Goal: Information Seeking & Learning: Learn about a topic

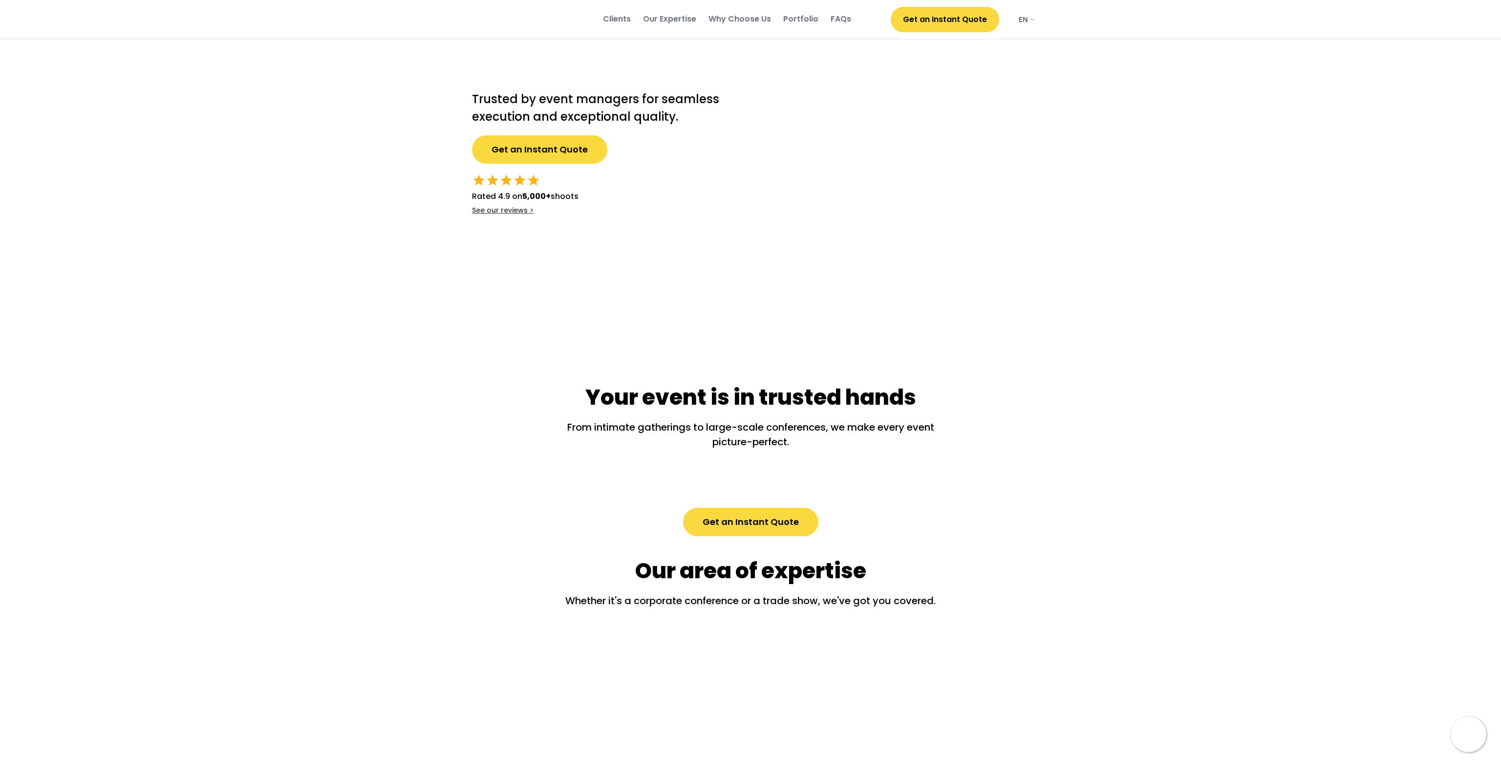
select select ""en""
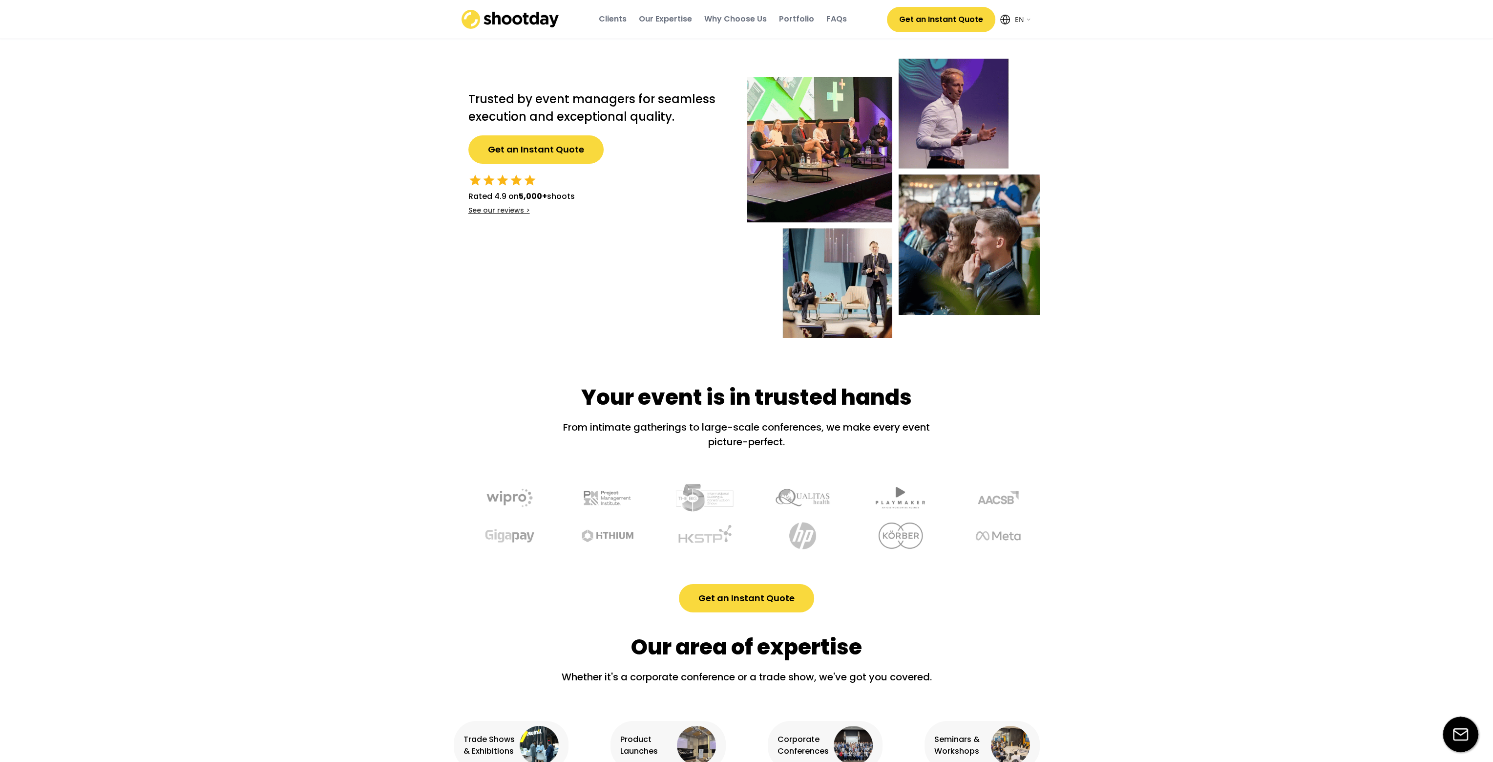
click at [837, 21] on div "FAQs" at bounding box center [837, 19] width 21 height 11
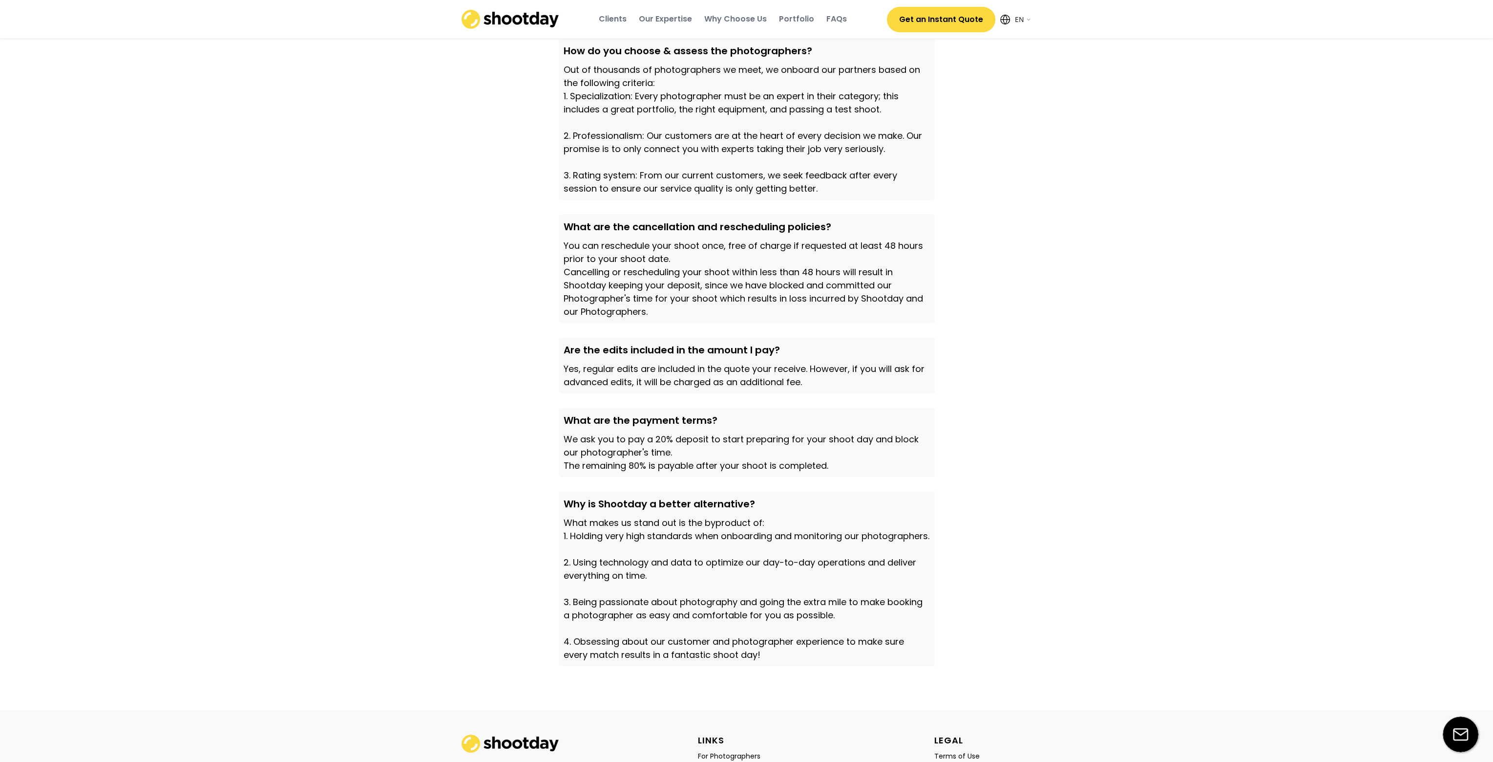
scroll to position [3037, 0]
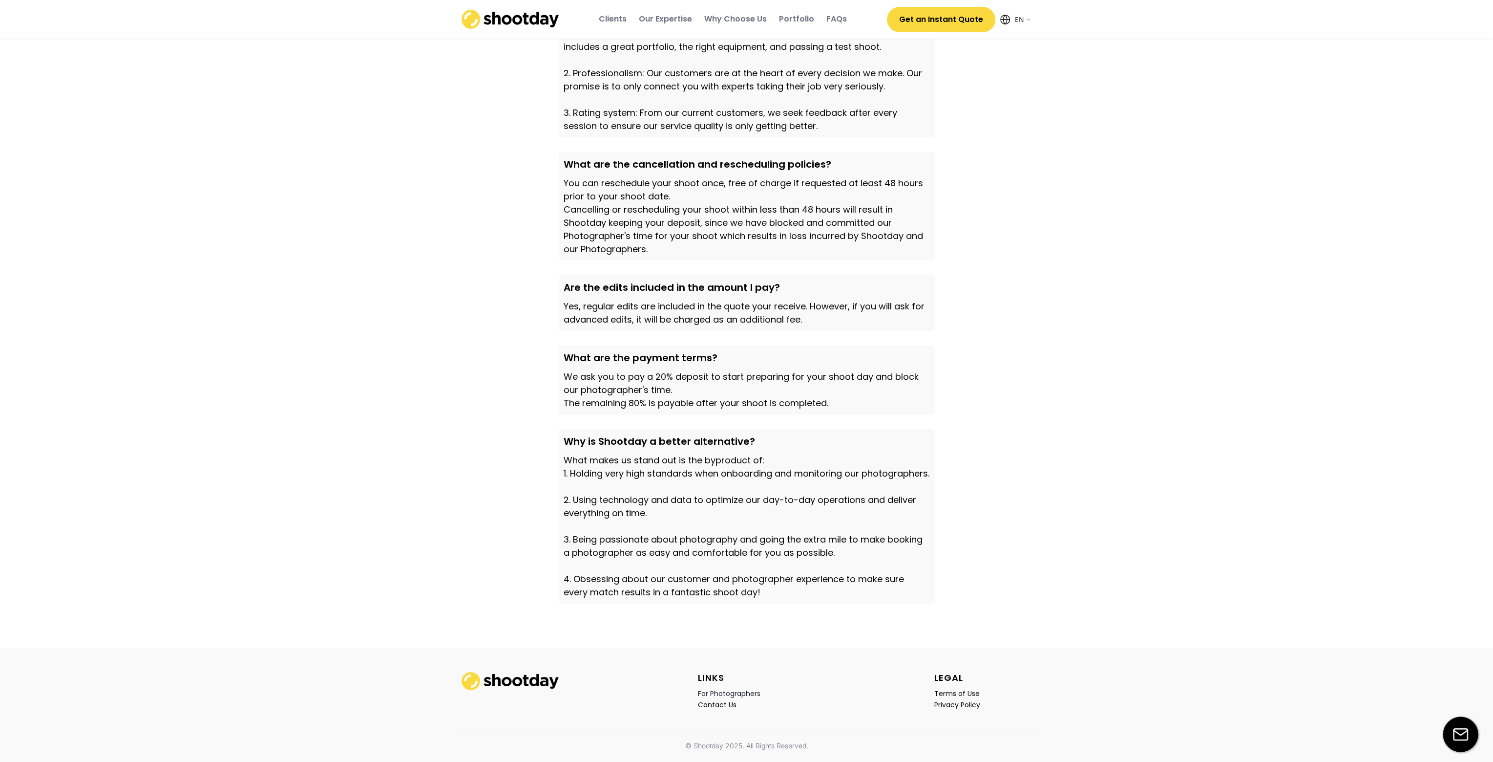
click at [740, 693] on div "For Photographers" at bounding box center [729, 693] width 63 height 9
